Goal: Check status: Check status

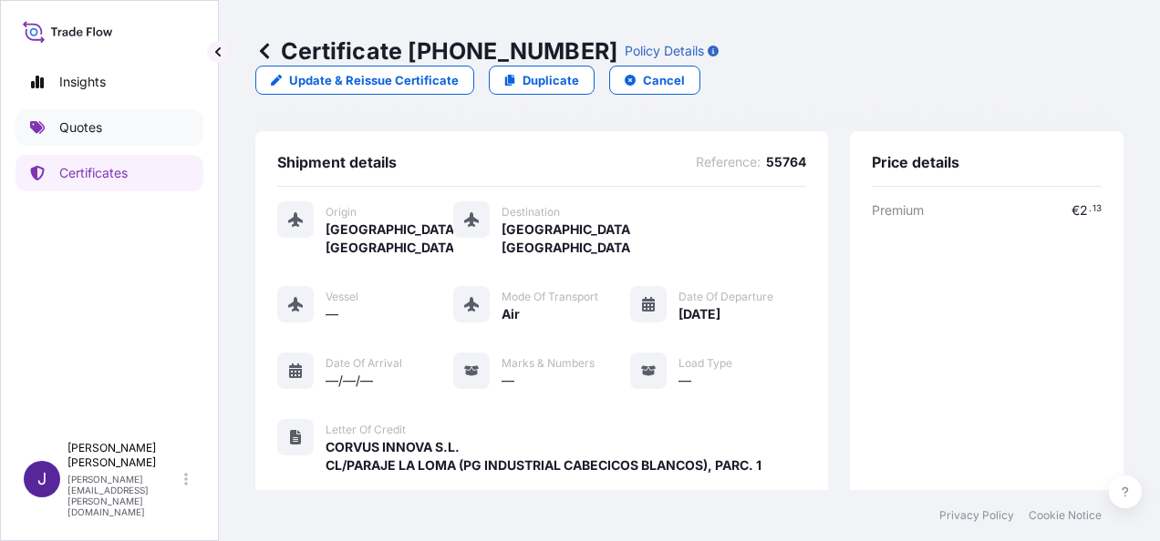
scroll to position [432, 0]
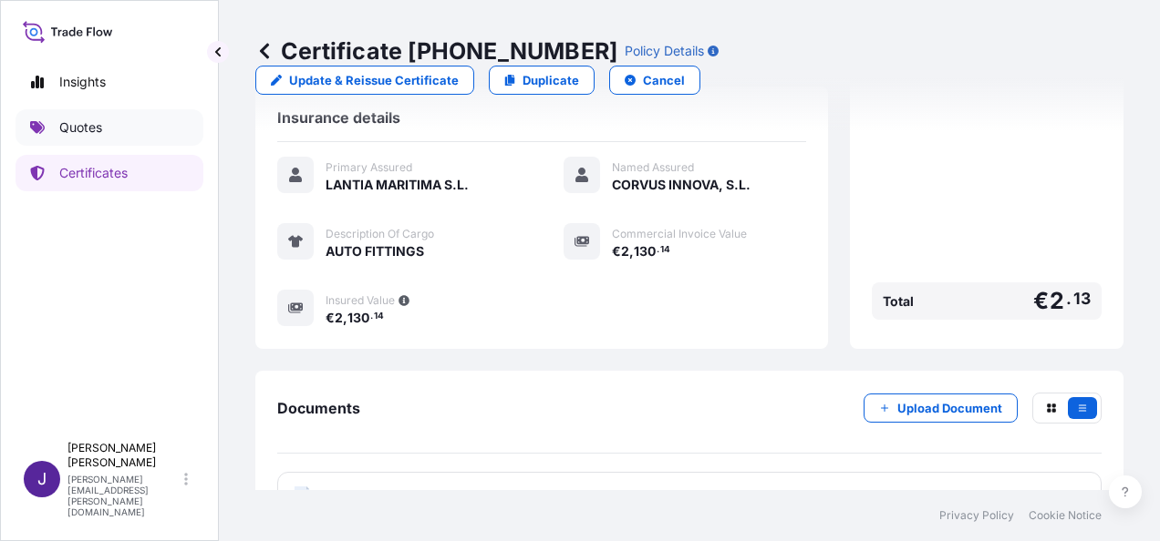
click at [93, 129] on p "Quotes" at bounding box center [80, 128] width 43 height 18
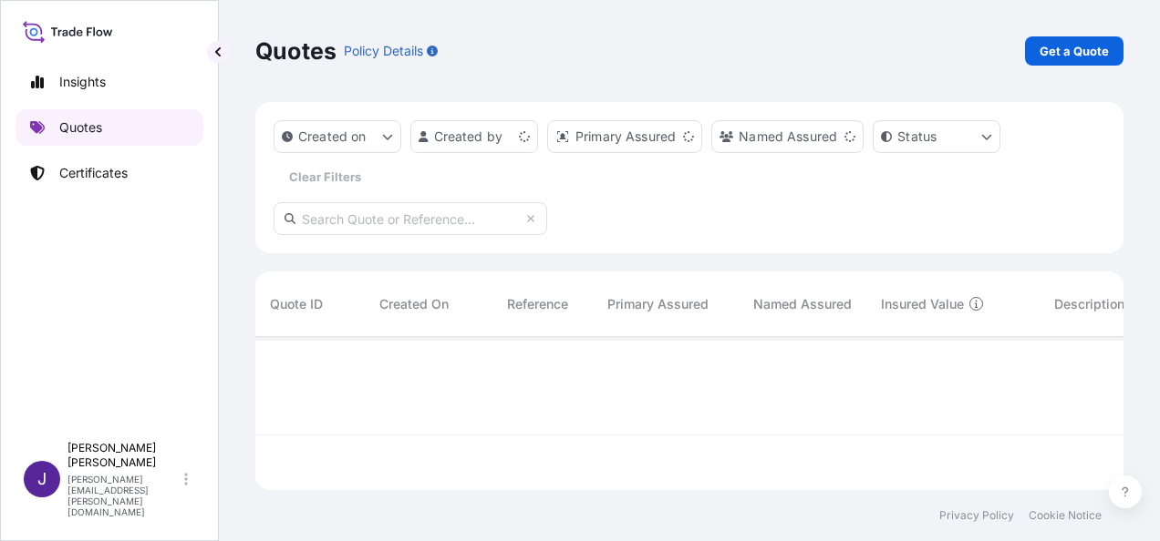
scroll to position [149, 853]
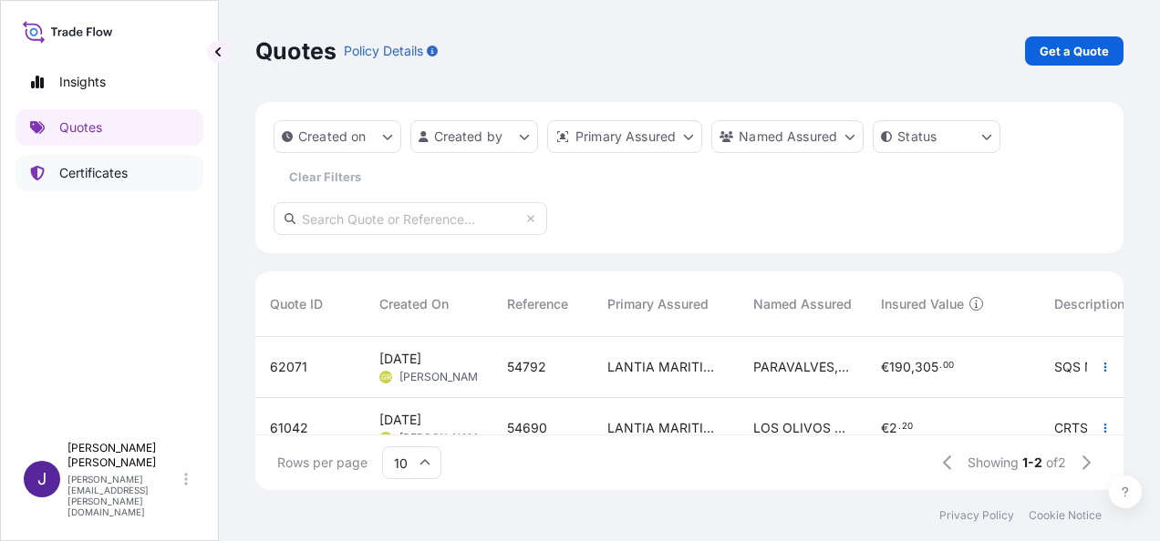
click at [116, 170] on p "Certificates" at bounding box center [93, 173] width 68 height 18
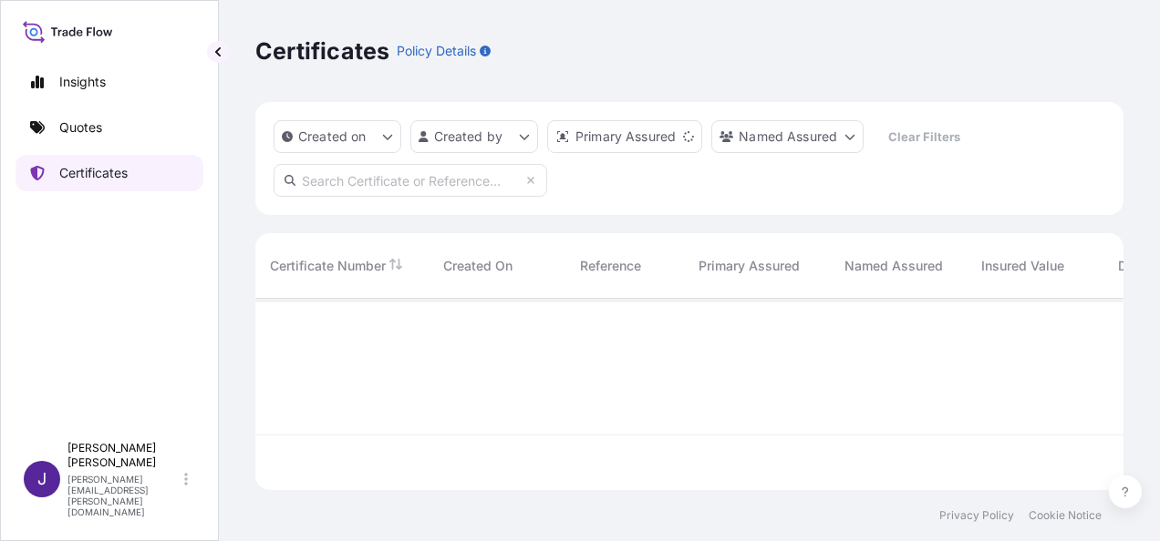
scroll to position [188, 853]
click at [428, 178] on input "text" at bounding box center [409, 180] width 273 height 33
type input "54792"
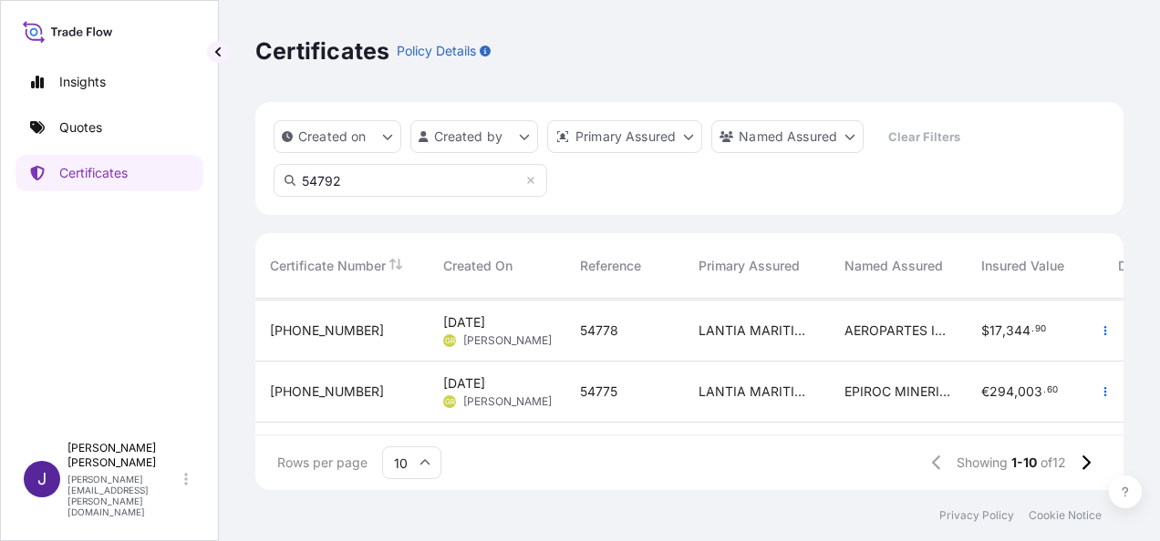
scroll to position [273, 0]
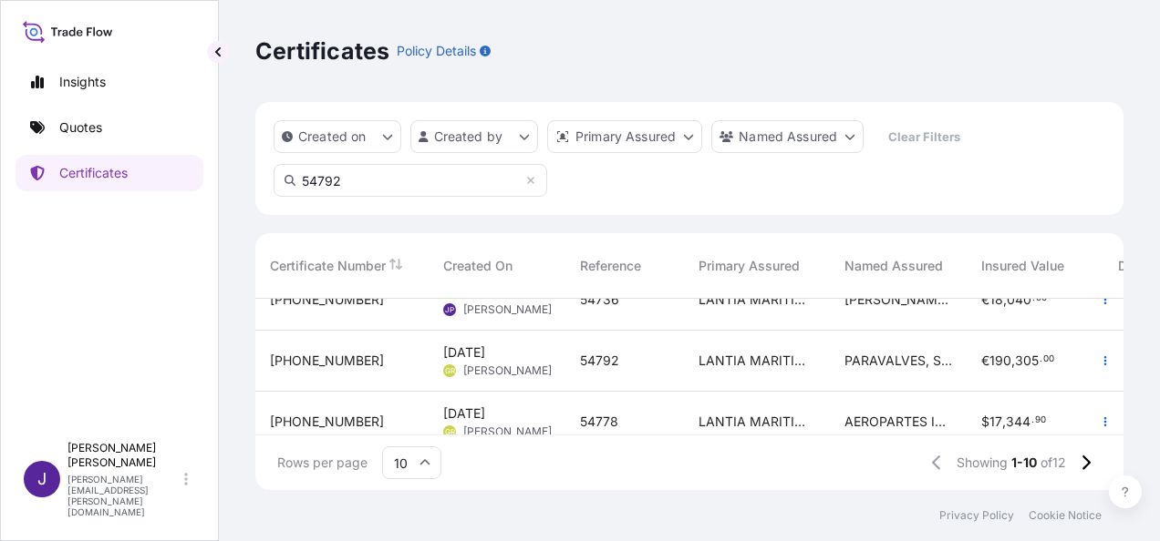
click at [656, 366] on div "54792" at bounding box center [624, 361] width 89 height 18
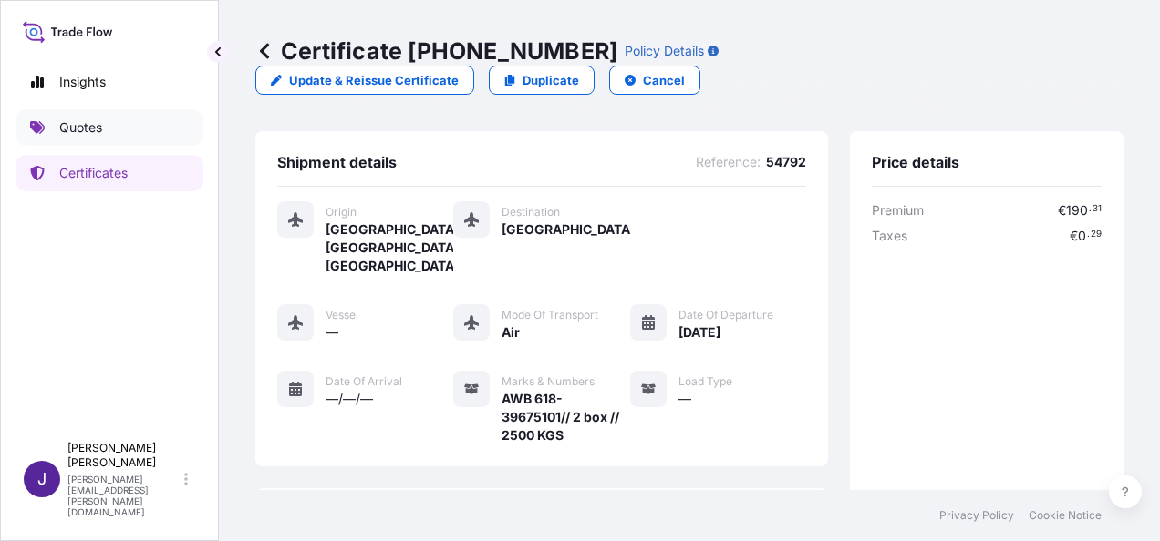
click at [87, 124] on p "Quotes" at bounding box center [80, 128] width 43 height 18
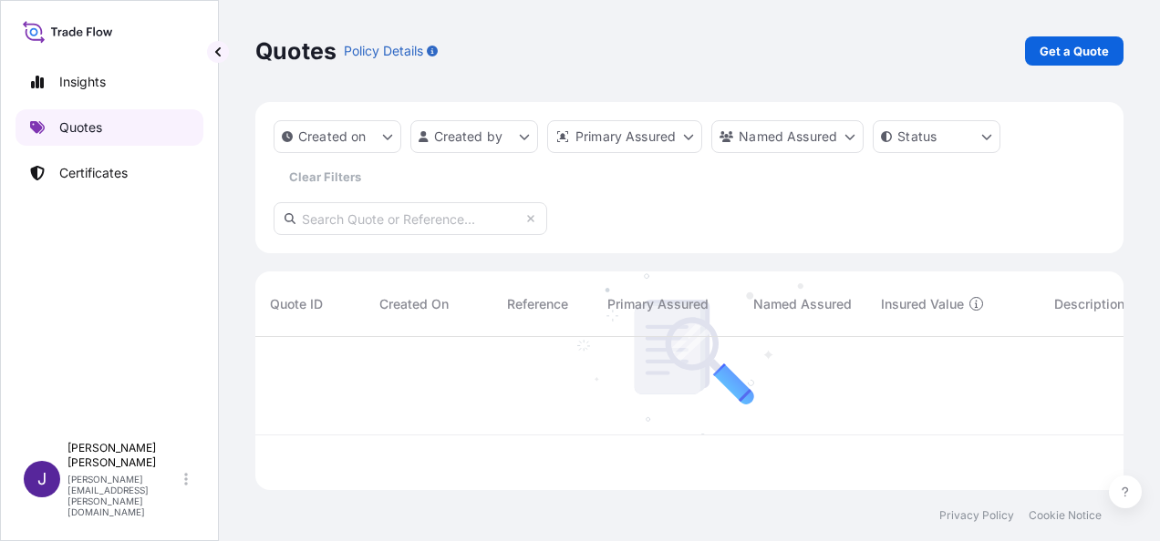
scroll to position [149, 853]
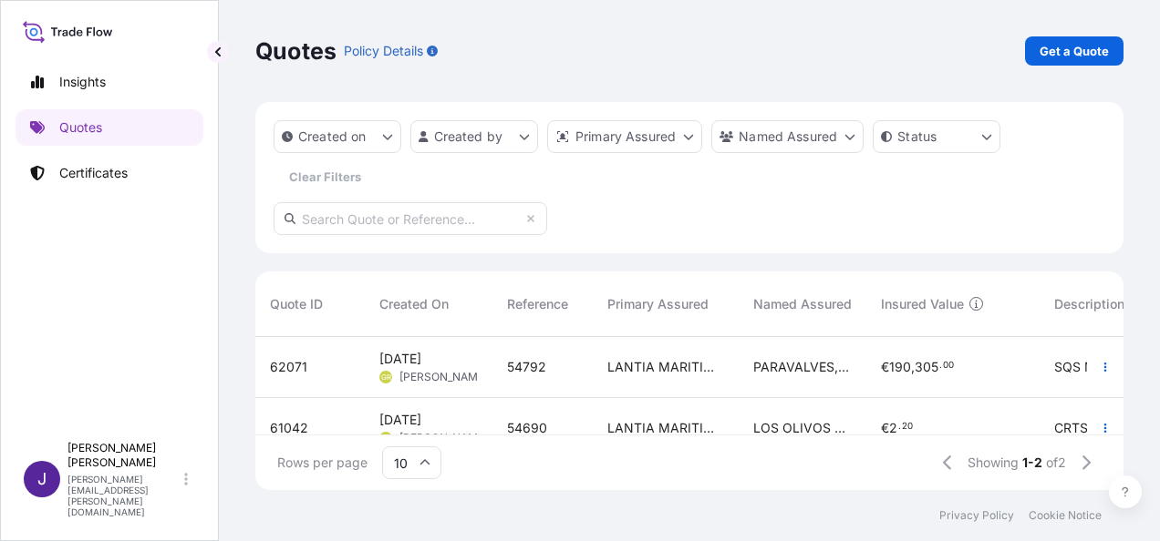
click at [574, 372] on div "54792" at bounding box center [542, 367] width 71 height 18
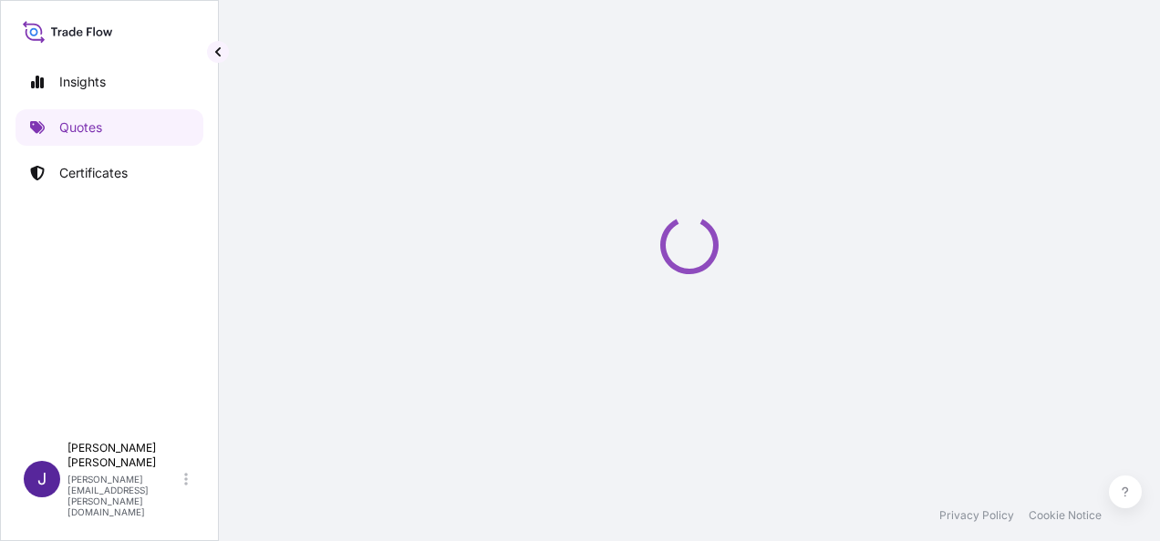
select select "Air"
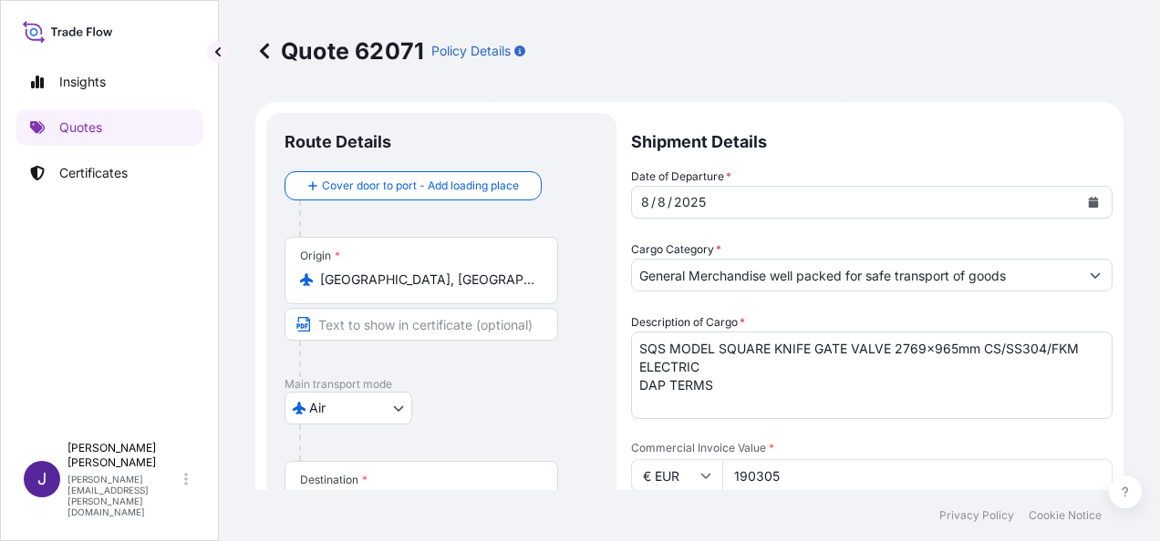
click at [386, 52] on p "Quote 62071" at bounding box center [339, 50] width 169 height 29
click at [386, 51] on p "Quote 62071" at bounding box center [339, 50] width 169 height 29
copy p "62071"
click at [73, 124] on p "Quotes" at bounding box center [80, 128] width 43 height 18
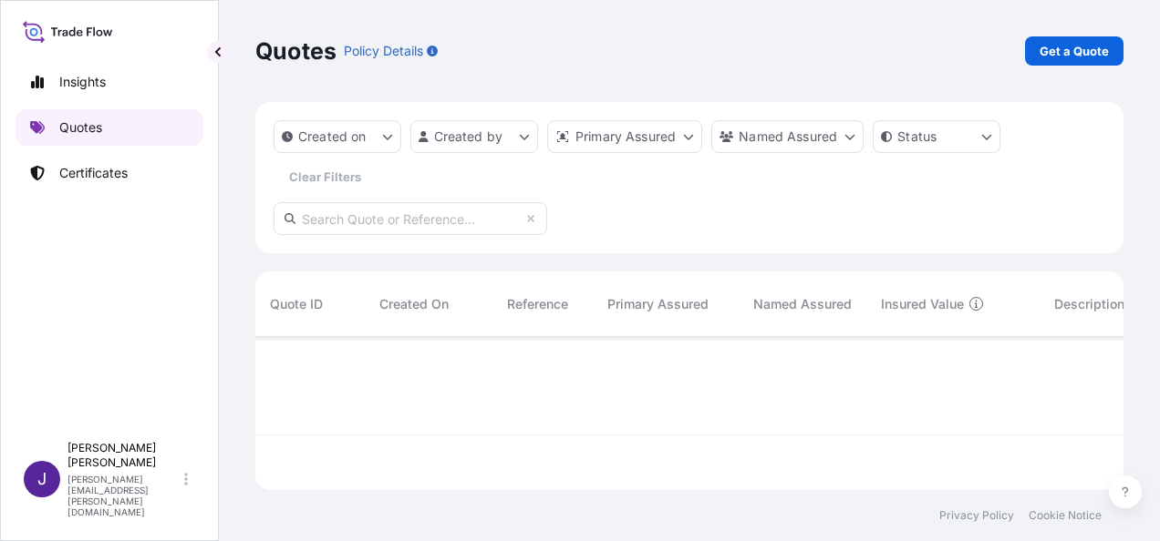
scroll to position [149, 853]
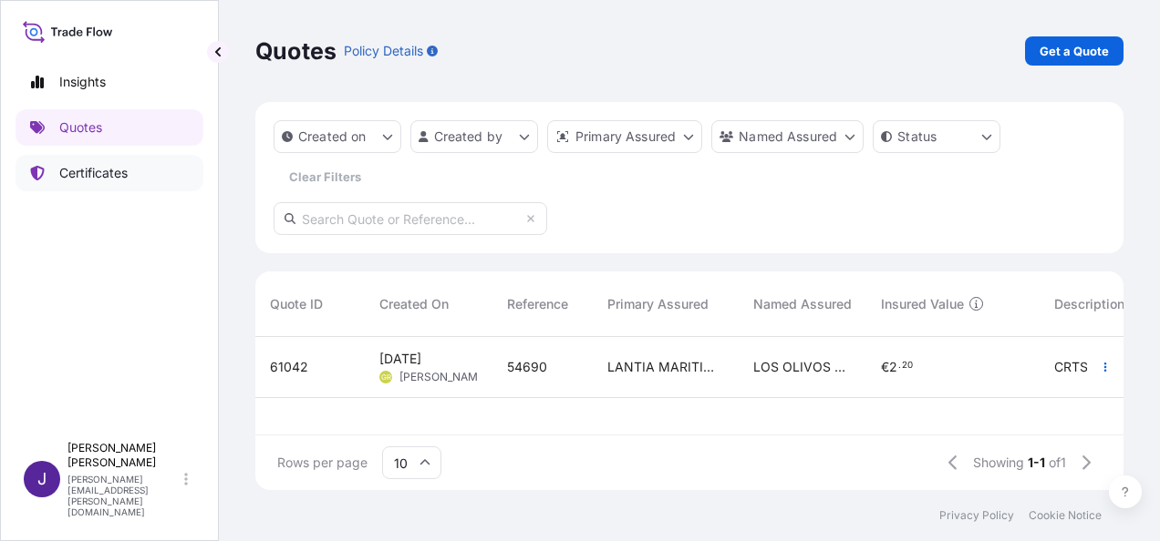
click at [95, 171] on p "Certificates" at bounding box center [93, 173] width 68 height 18
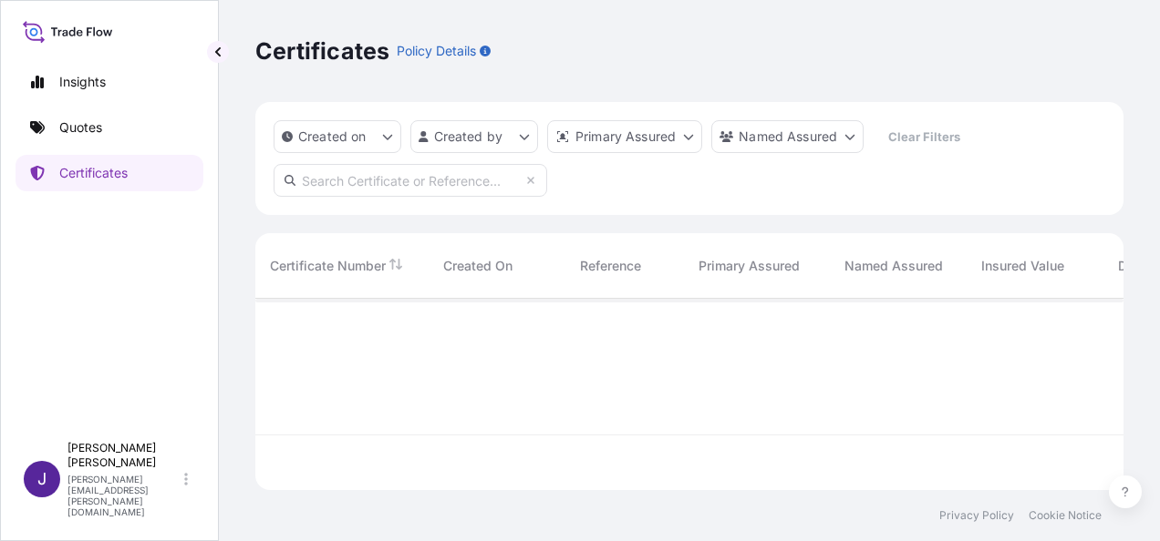
scroll to position [188, 853]
click at [408, 170] on input "text" at bounding box center [409, 180] width 273 height 33
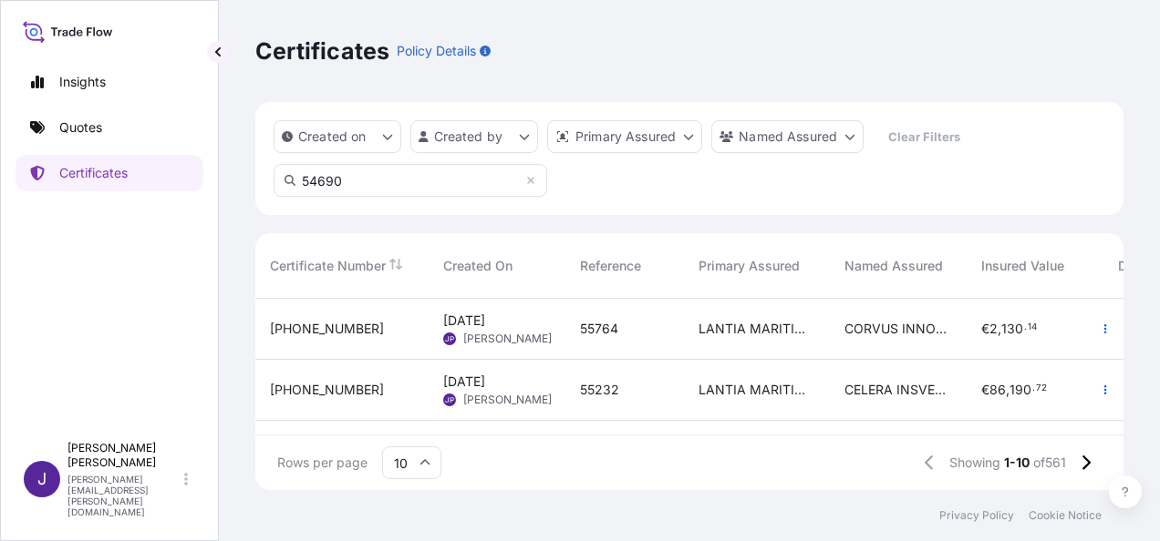
type input "54690"
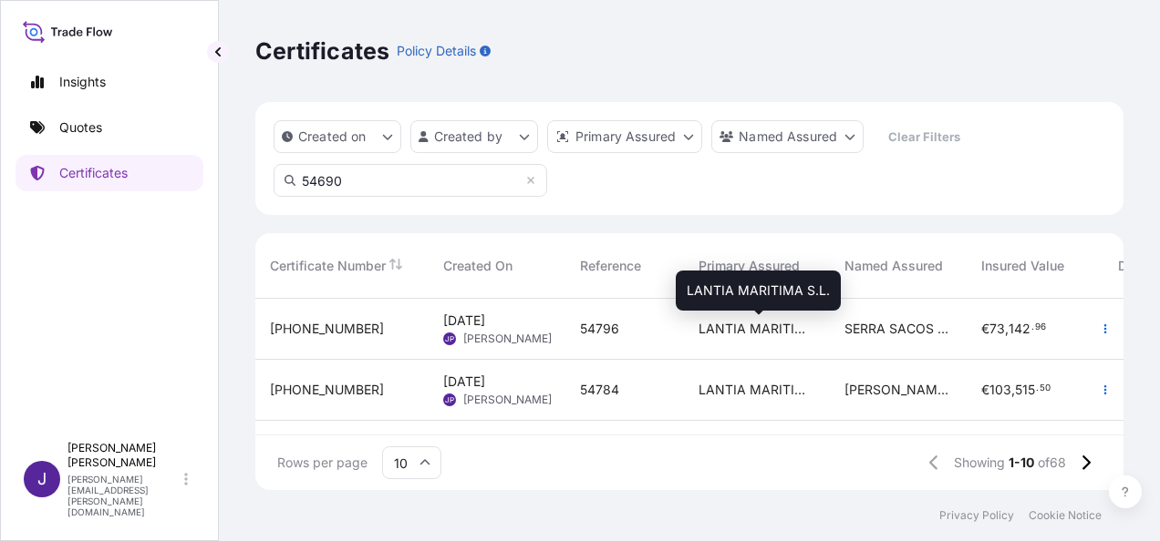
scroll to position [242, 853]
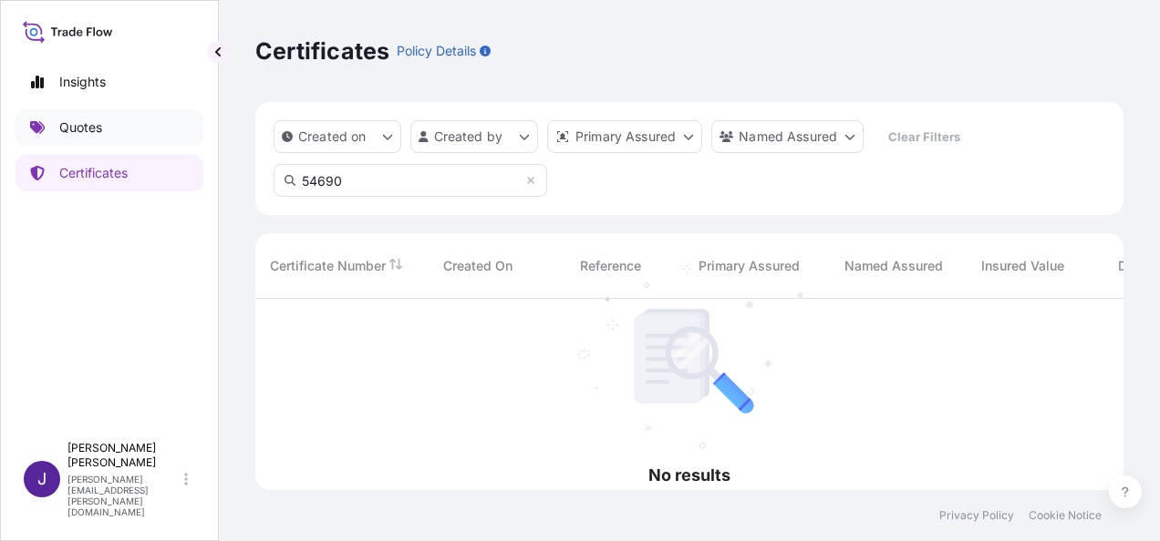
click at [77, 133] on p "Quotes" at bounding box center [80, 128] width 43 height 18
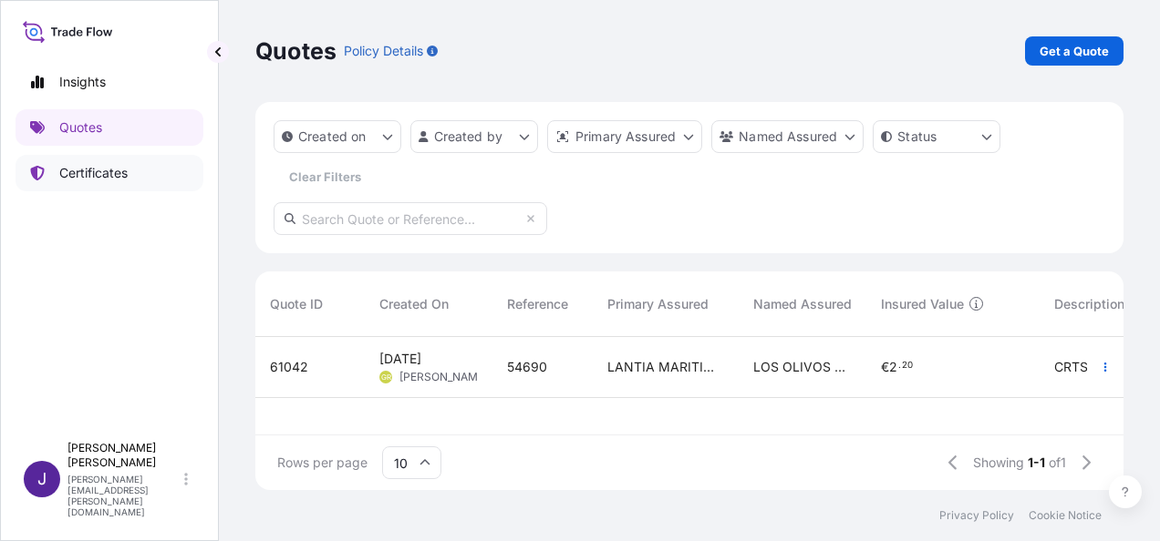
click at [96, 170] on p "Certificates" at bounding box center [93, 173] width 68 height 18
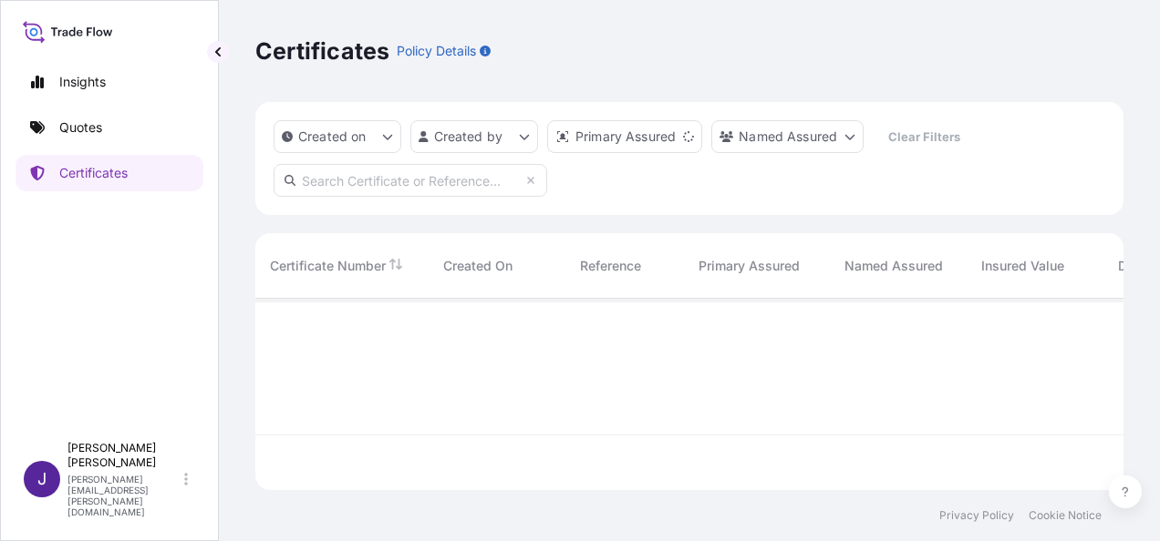
scroll to position [188, 853]
click at [403, 171] on input "text" at bounding box center [409, 180] width 273 height 33
paste input "[PHONE_NUMBER]"
type input "[PHONE_NUMBER]"
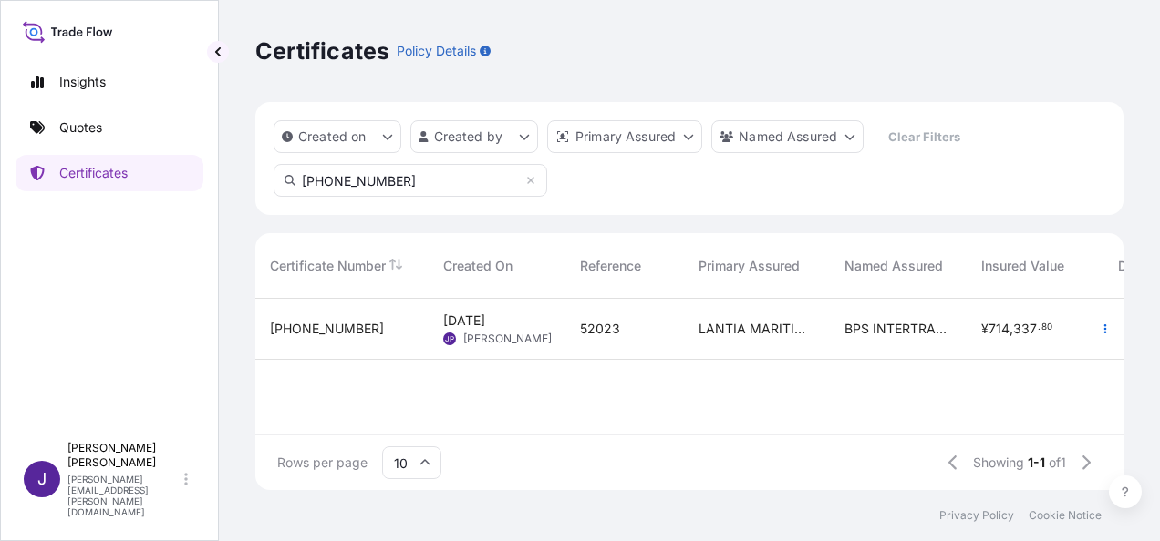
click at [657, 339] on div "52023" at bounding box center [624, 329] width 119 height 61
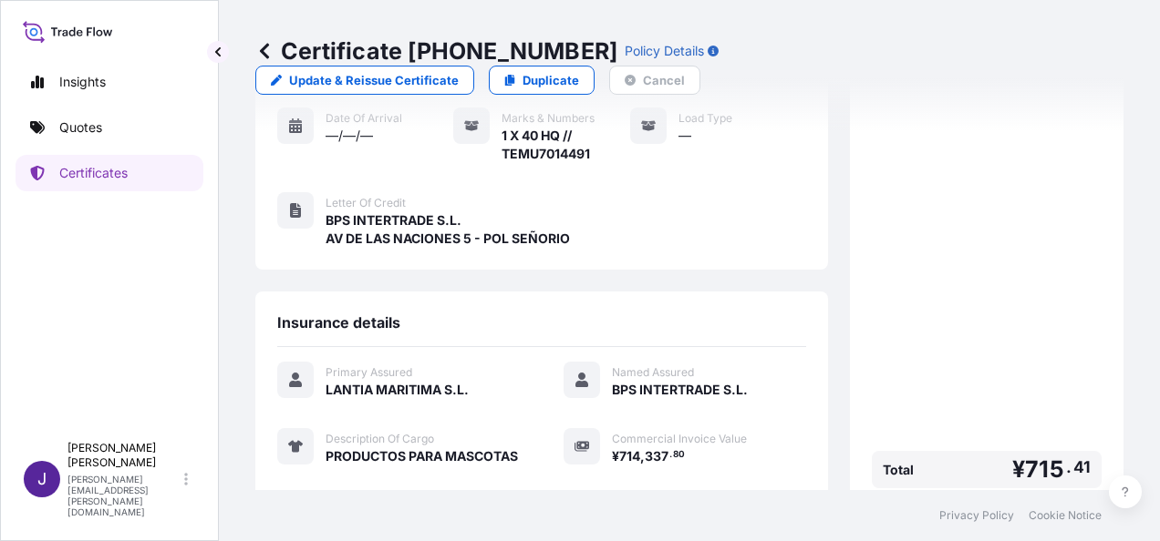
scroll to position [365, 0]
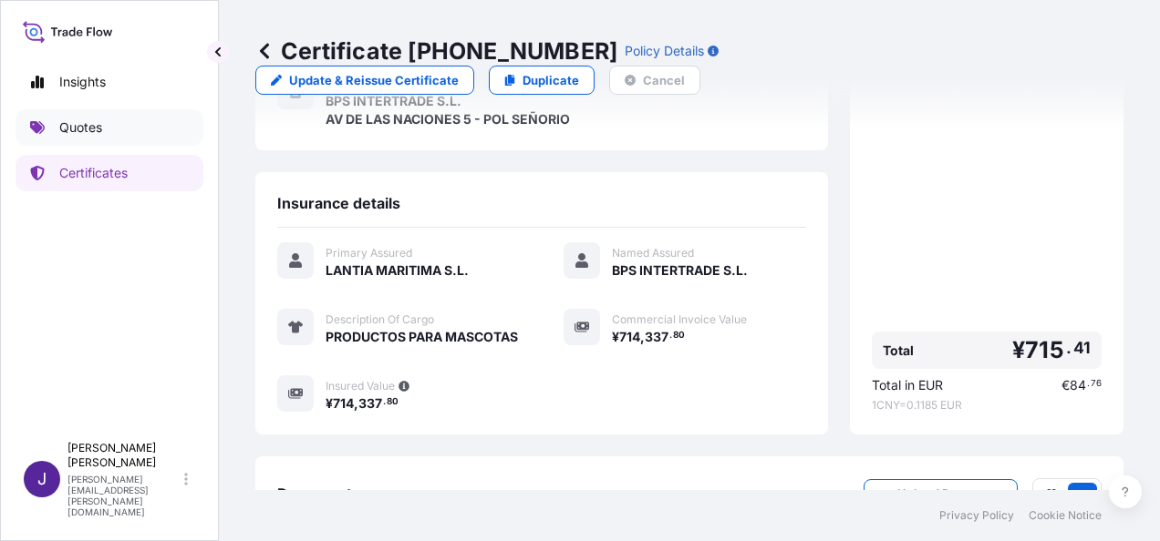
click at [119, 136] on link "Quotes" at bounding box center [109, 127] width 188 height 36
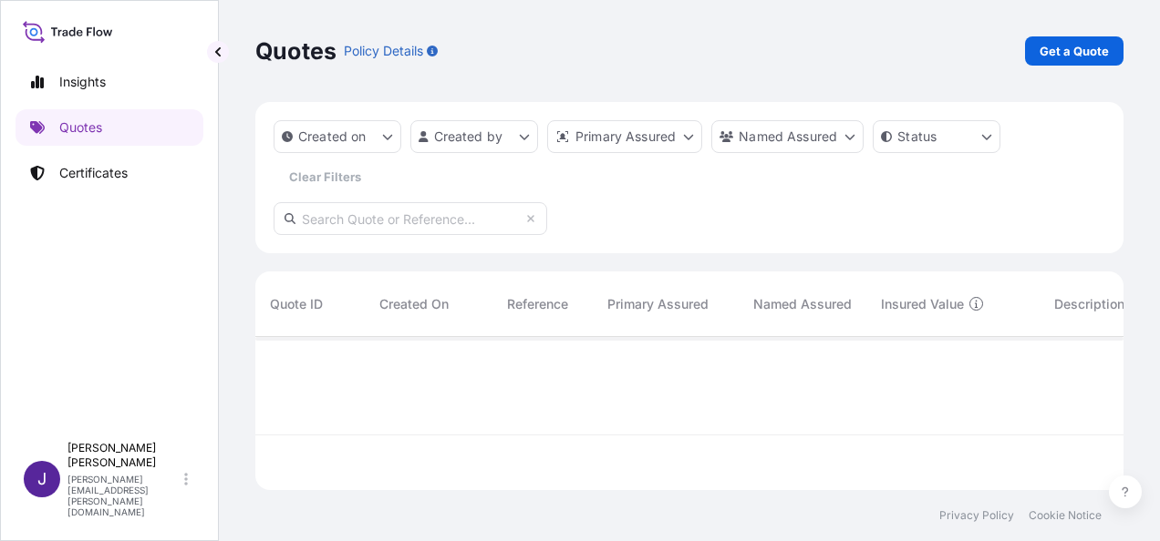
scroll to position [204, 853]
